Goal: Navigation & Orientation: Go to known website

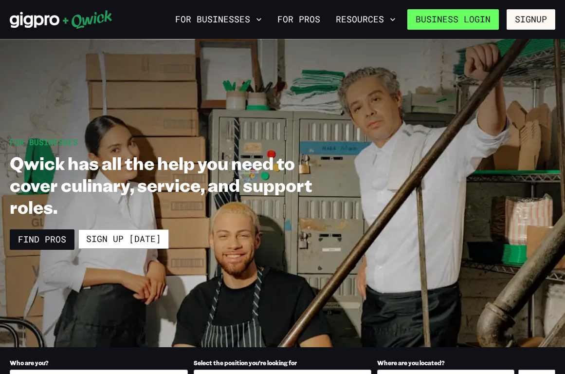
click at [446, 20] on link "Business Login" at bounding box center [453, 19] width 92 height 20
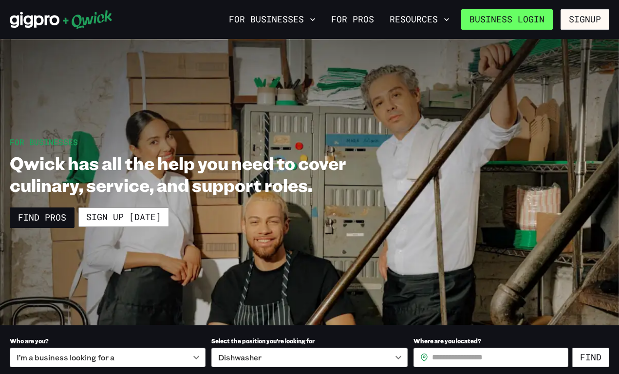
click at [492, 20] on link "Business Login" at bounding box center [507, 19] width 92 height 20
